Goal: Task Accomplishment & Management: Use online tool/utility

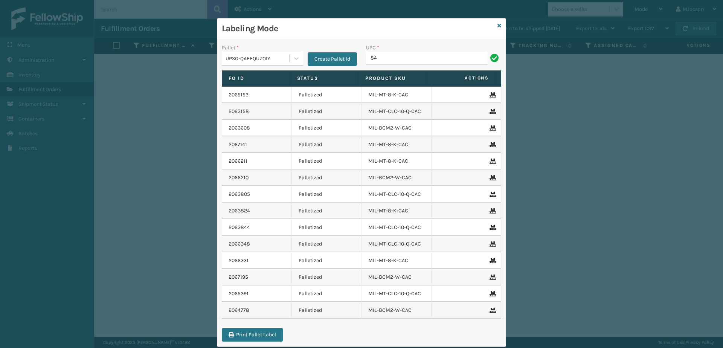
type input "8"
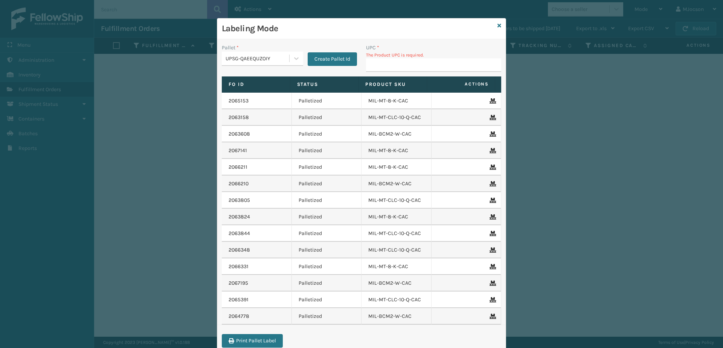
click at [492, 26] on div "Labeling Mode" at bounding box center [361, 28] width 288 height 21
click at [498, 27] on icon at bounding box center [500, 25] width 4 height 5
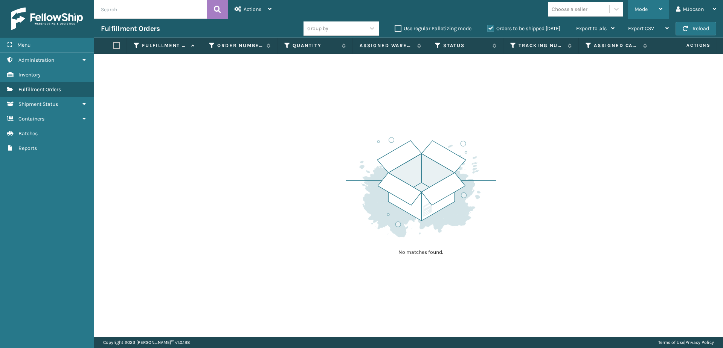
click at [654, 9] on div "Mode" at bounding box center [649, 9] width 28 height 19
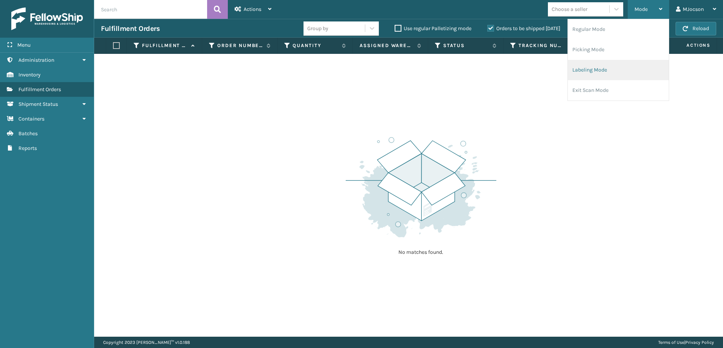
click at [600, 70] on li "Labeling Mode" at bounding box center [618, 70] width 101 height 20
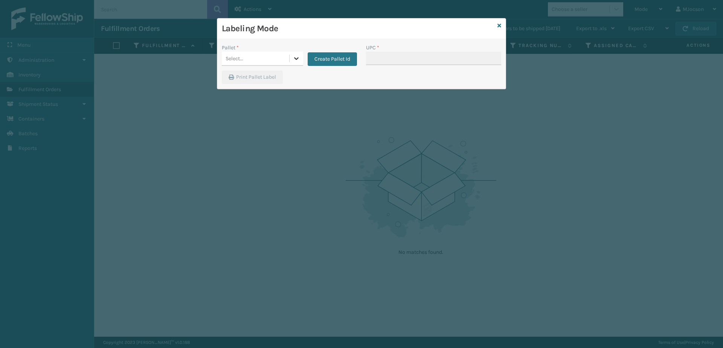
click at [299, 60] on icon at bounding box center [297, 59] width 8 height 8
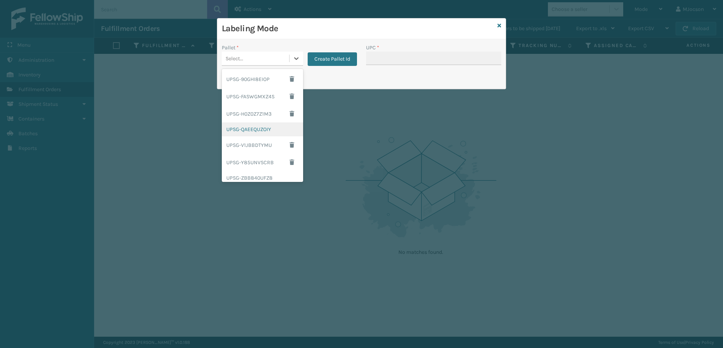
click at [265, 132] on div "UPSG-QAEEQUZOIY" at bounding box center [262, 129] width 81 height 14
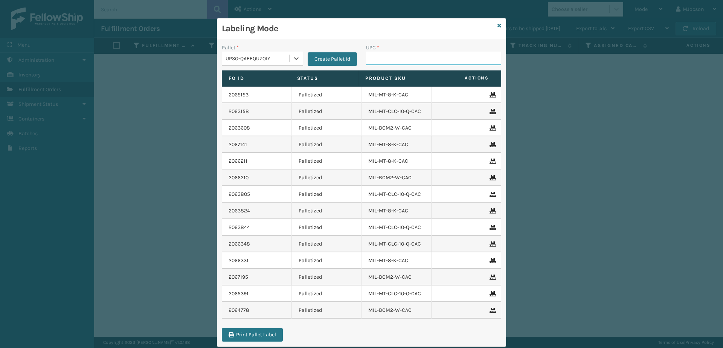
click at [379, 56] on input "UPC *" at bounding box center [433, 59] width 135 height 14
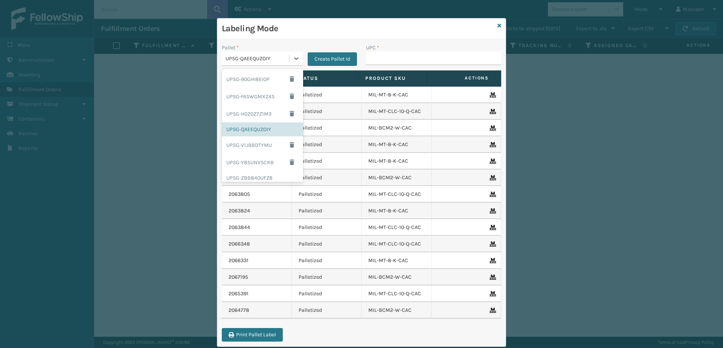
click at [278, 55] on div "UPSG-QAEEQUZOIY" at bounding box center [258, 59] width 64 height 8
click at [394, 60] on input "UPC *" at bounding box center [433, 59] width 135 height 14
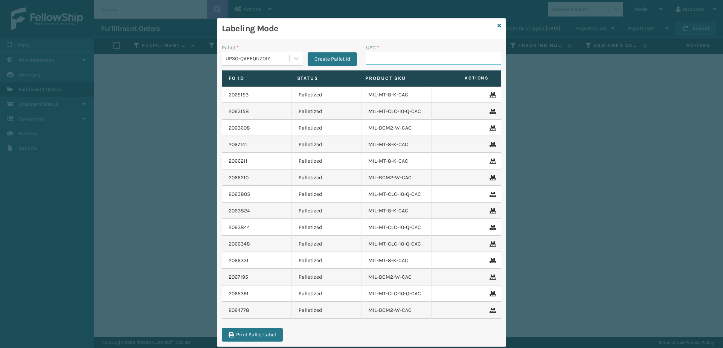
click at [394, 60] on input "UPC *" at bounding box center [433, 59] width 135 height 14
click at [498, 24] on icon at bounding box center [500, 25] width 4 height 5
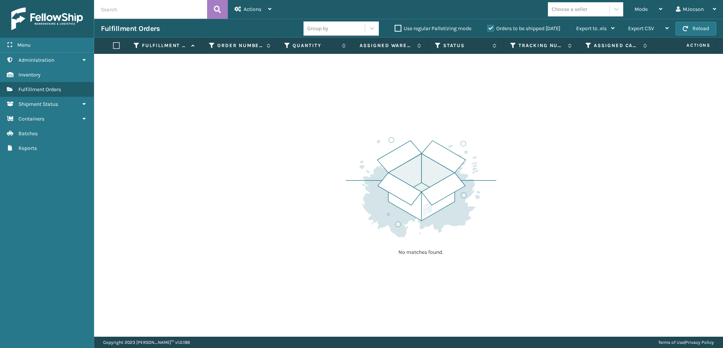
drag, startPoint x: 591, startPoint y: 130, endPoint x: 591, endPoint y: 78, distance: 52.0
click at [591, 130] on div "No matches found." at bounding box center [408, 195] width 629 height 283
click at [635, 12] on div "Mode" at bounding box center [649, 9] width 28 height 19
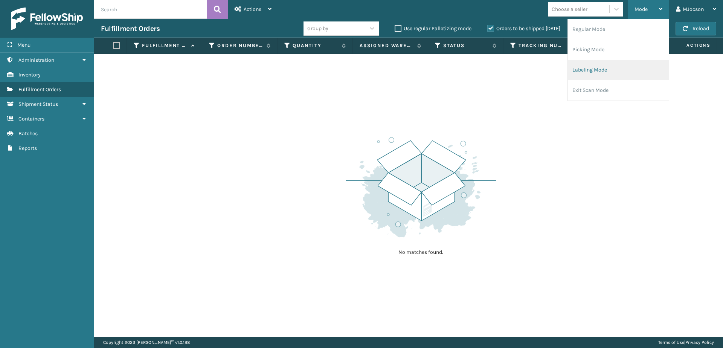
click at [597, 72] on li "Labeling Mode" at bounding box center [618, 70] width 101 height 20
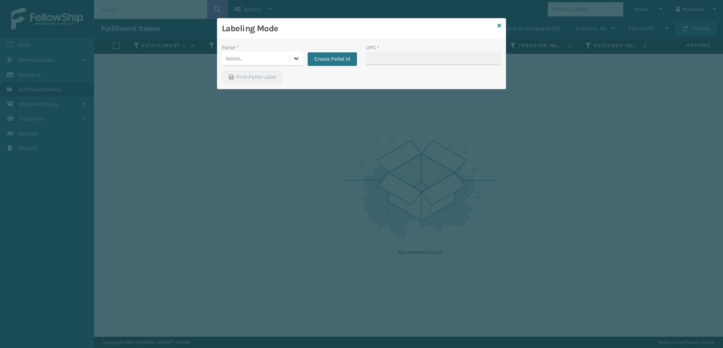
click at [298, 58] on icon at bounding box center [296, 58] width 5 height 3
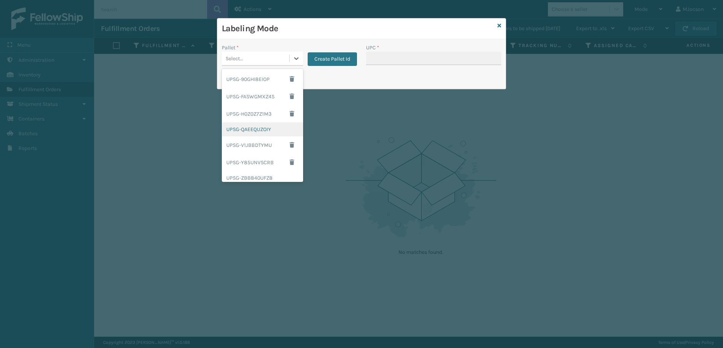
click at [273, 133] on div "UPSG-QAEEQUZOIY" at bounding box center [262, 129] width 81 height 14
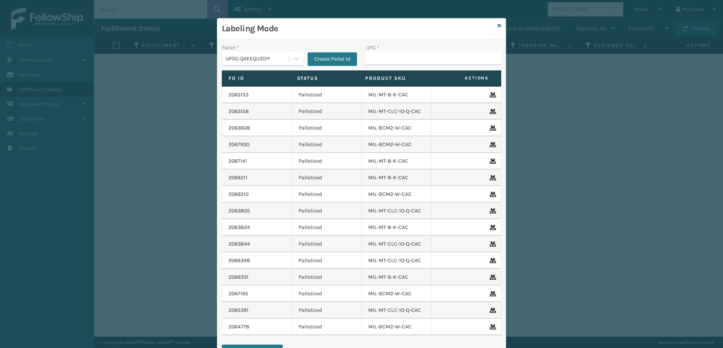
click at [414, 328] on td "MIL-BCM2-W-CAC" at bounding box center [397, 327] width 70 height 17
click at [494, 25] on div "Labeling Mode" at bounding box center [361, 28] width 288 height 21
click at [498, 26] on icon at bounding box center [500, 25] width 4 height 5
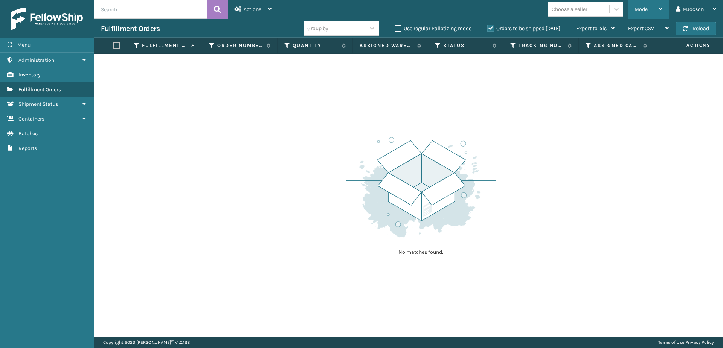
click at [651, 9] on div "Mode" at bounding box center [649, 9] width 28 height 19
click at [575, 137] on div "No matches found." at bounding box center [408, 195] width 629 height 283
click at [31, 134] on span "Batches" at bounding box center [27, 133] width 19 height 6
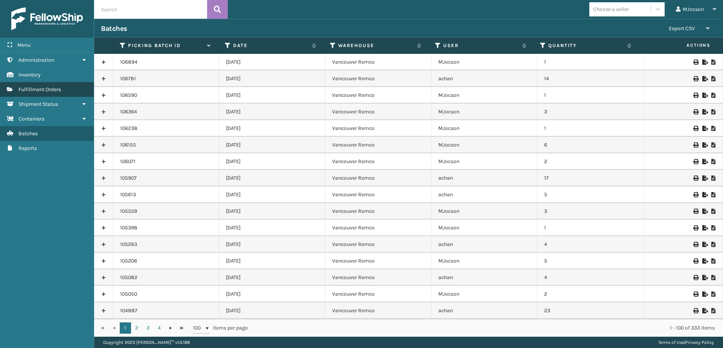
click at [40, 90] on span "Fulfillment Orders" at bounding box center [39, 89] width 43 height 6
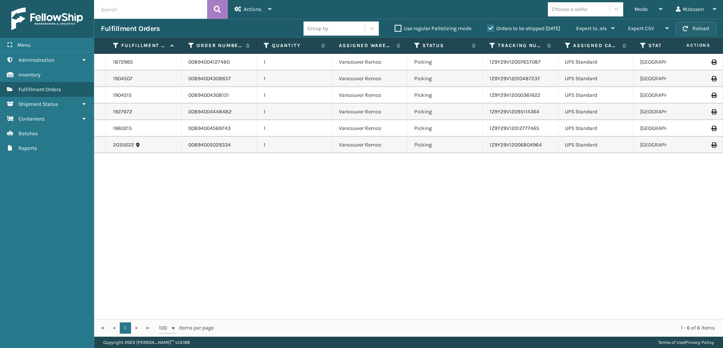
click at [685, 30] on span "button" at bounding box center [685, 28] width 5 height 5
click at [646, 10] on span "Mode" at bounding box center [641, 9] width 13 height 6
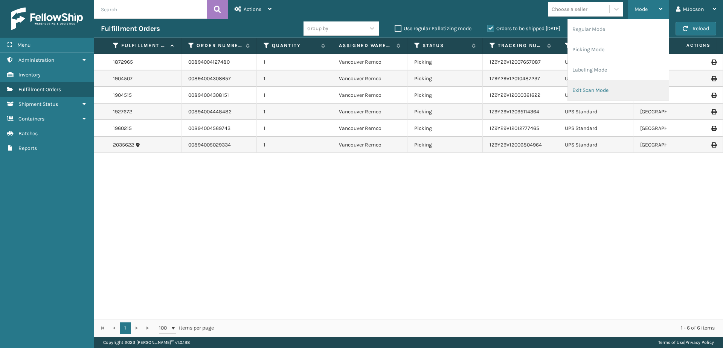
click at [594, 91] on li "Exit Scan Mode" at bounding box center [618, 90] width 101 height 20
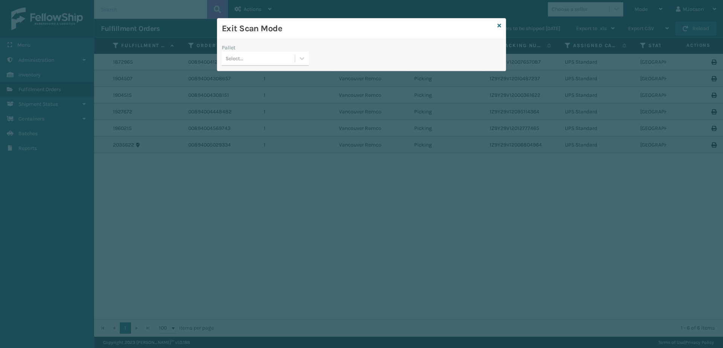
click at [476, 207] on div "Exit Scan Mode Pallet Select..." at bounding box center [361, 174] width 723 height 348
